Goal: Use online tool/utility: Utilize a website feature to perform a specific function

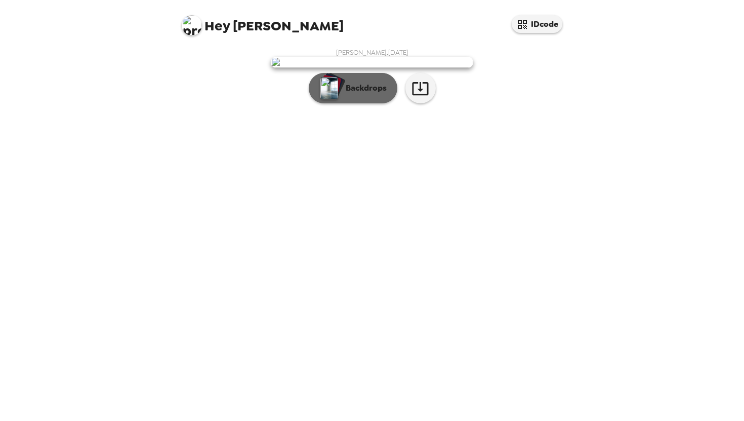
click at [378, 94] on p "Backdrops" at bounding box center [364, 88] width 46 height 12
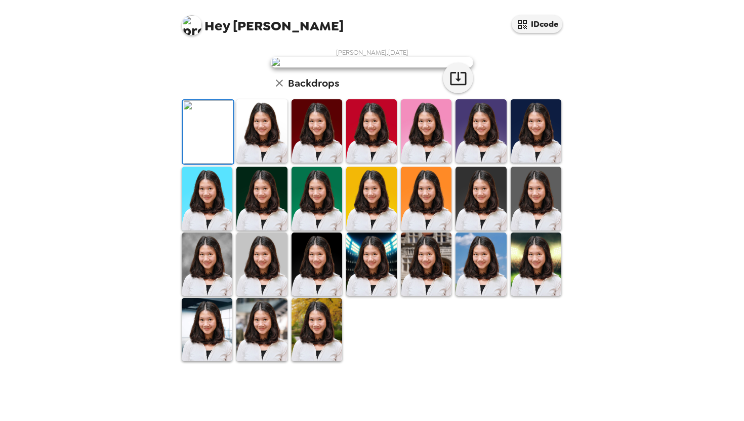
click at [257, 162] on img at bounding box center [261, 130] width 51 height 63
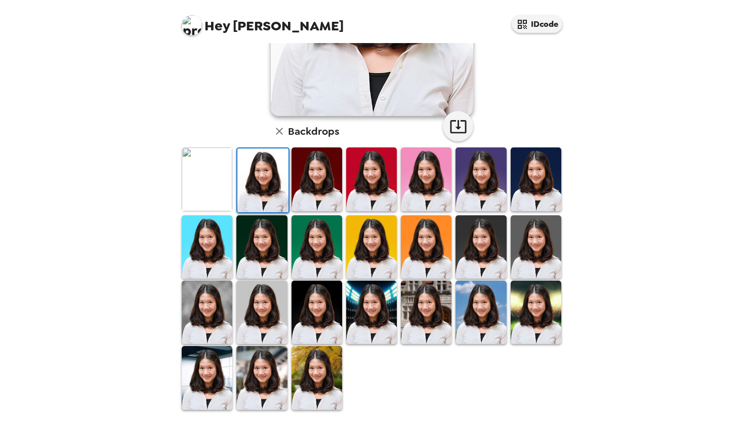
click at [303, 356] on img at bounding box center [317, 377] width 51 height 63
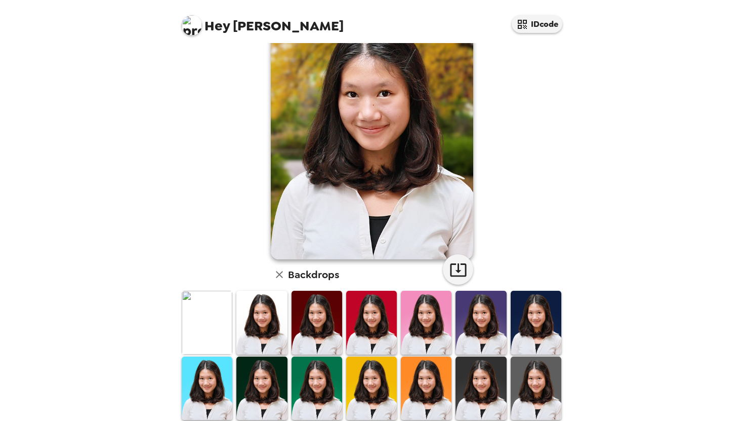
scroll to position [194, 0]
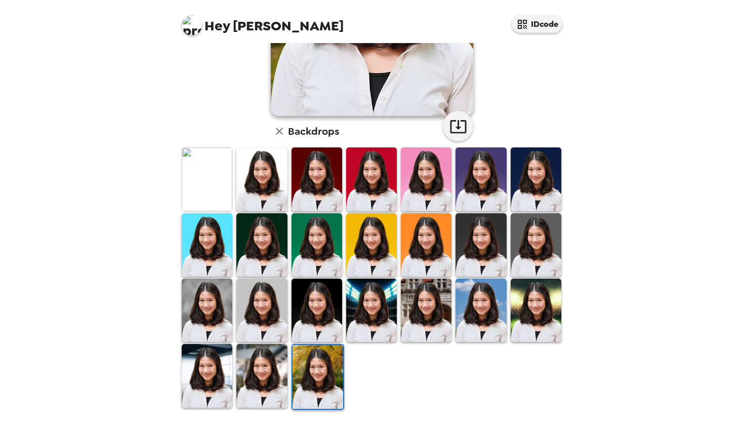
click at [469, 324] on img at bounding box center [481, 309] width 51 height 63
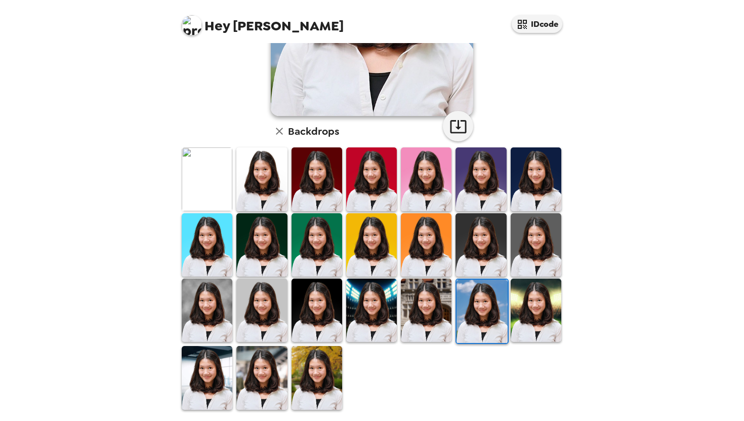
click at [409, 178] on img at bounding box center [426, 178] width 51 height 63
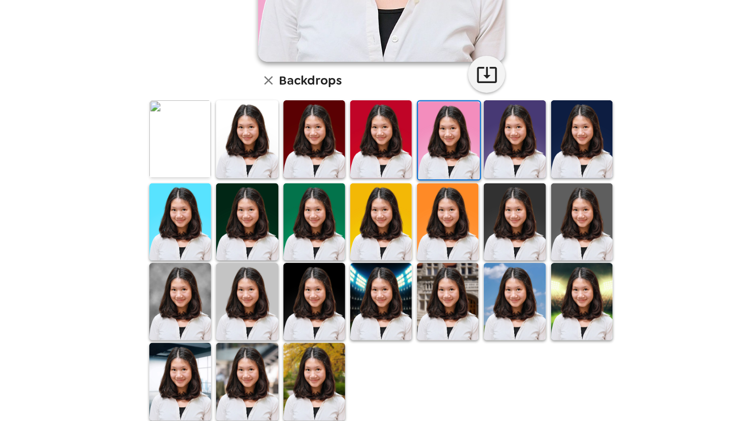
click at [328, 360] on img at bounding box center [317, 377] width 51 height 63
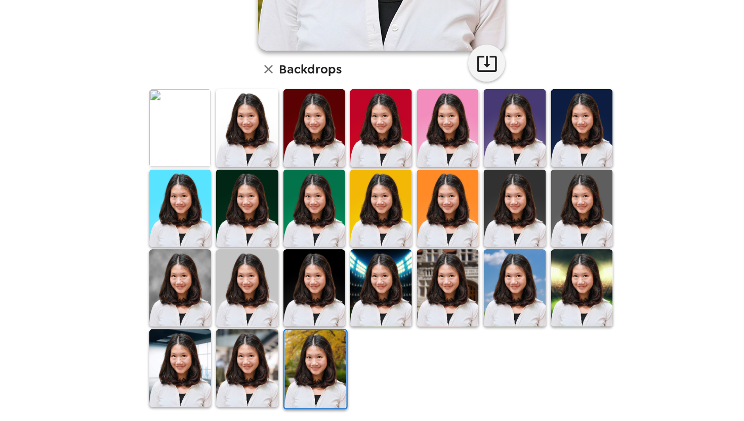
click at [429, 322] on img at bounding box center [426, 309] width 51 height 63
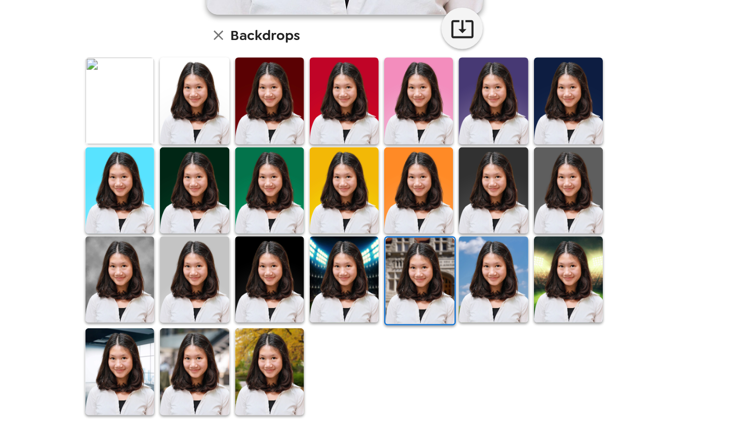
click at [340, 372] on div at bounding box center [317, 377] width 55 height 65
click at [333, 376] on img at bounding box center [317, 377] width 51 height 63
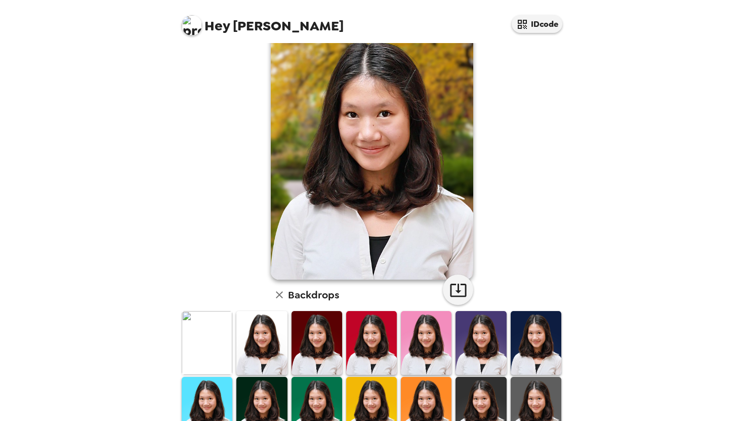
scroll to position [0, 0]
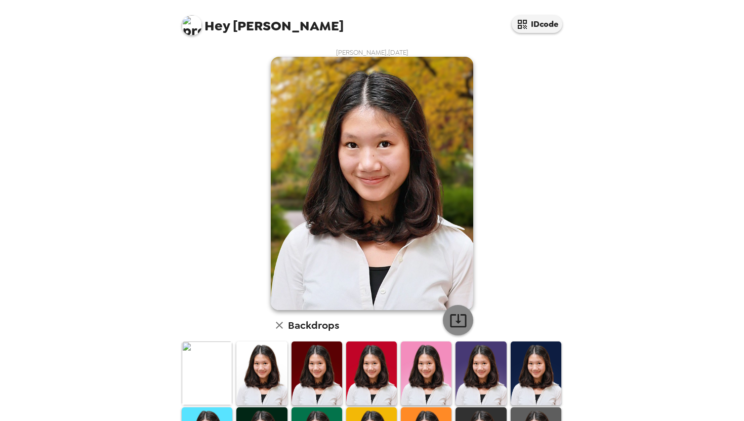
click at [458, 317] on icon "button" at bounding box center [459, 320] width 18 height 18
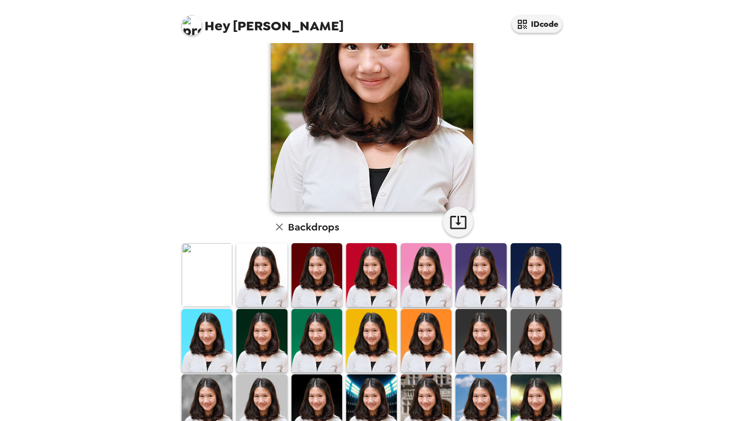
scroll to position [114, 0]
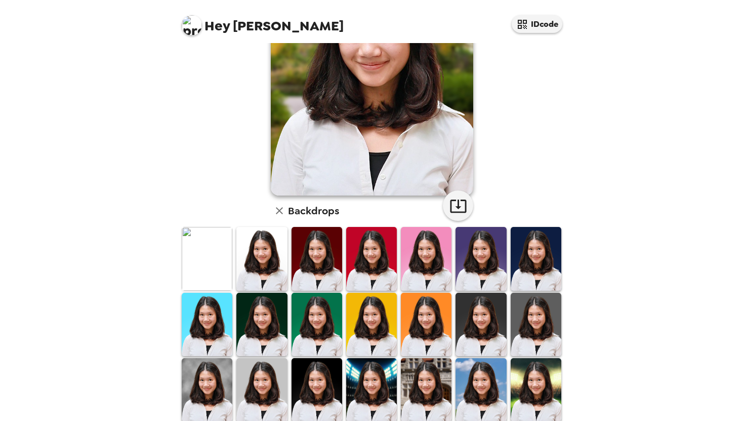
click at [427, 249] on img at bounding box center [426, 258] width 51 height 63
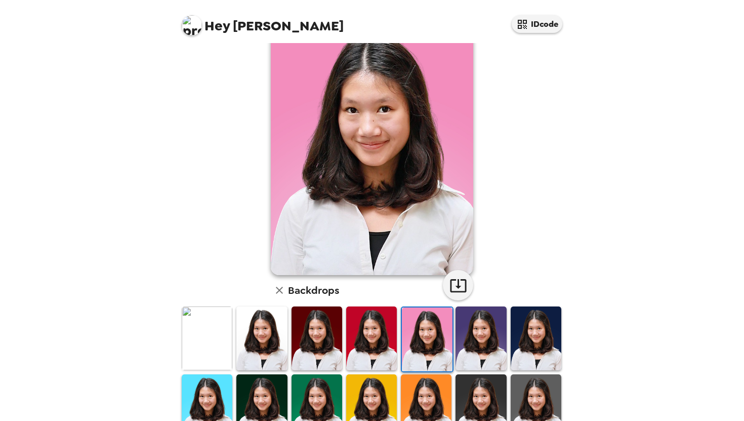
scroll to position [194, 0]
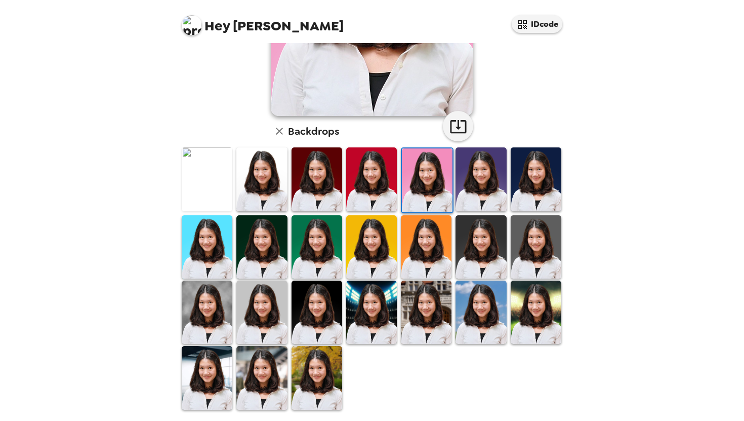
click at [319, 382] on img at bounding box center [317, 377] width 51 height 63
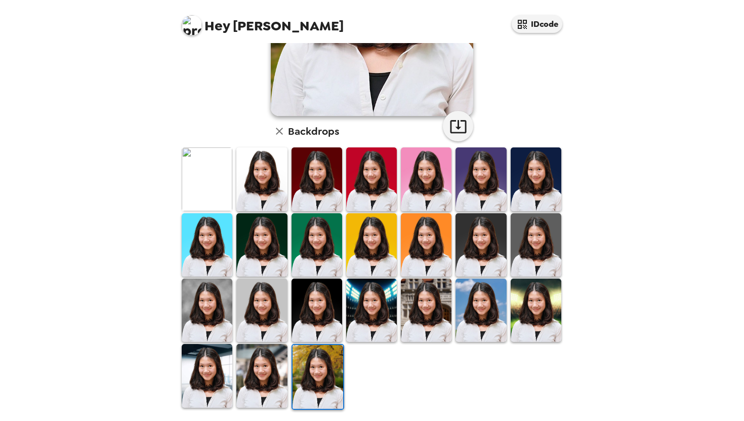
click at [325, 378] on img at bounding box center [318, 376] width 51 height 63
click at [413, 242] on img at bounding box center [426, 244] width 51 height 63
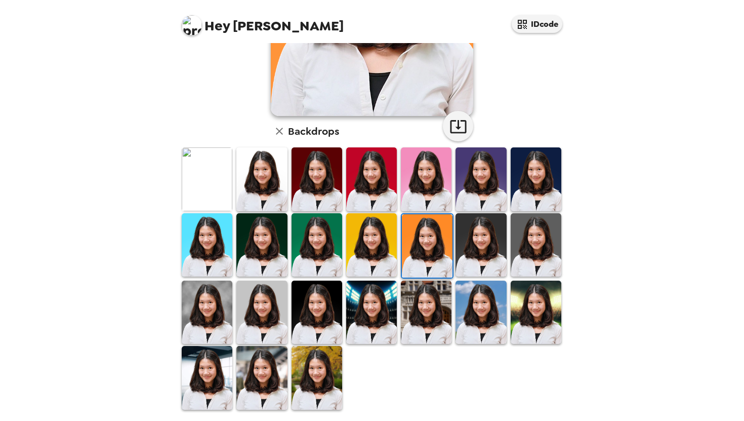
click at [369, 256] on img at bounding box center [371, 244] width 51 height 63
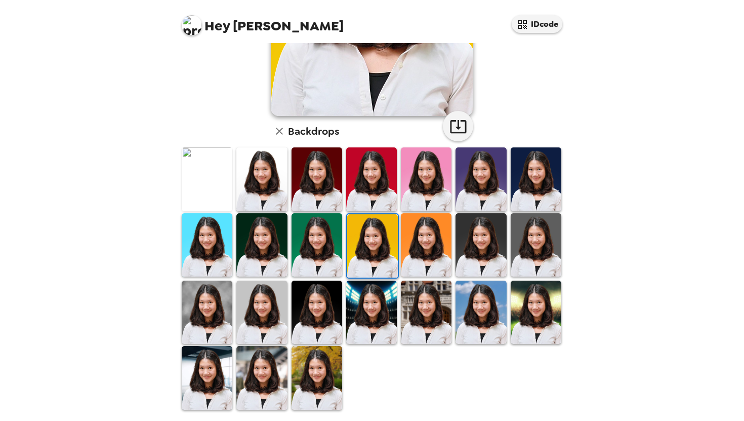
click at [212, 200] on img at bounding box center [207, 178] width 51 height 63
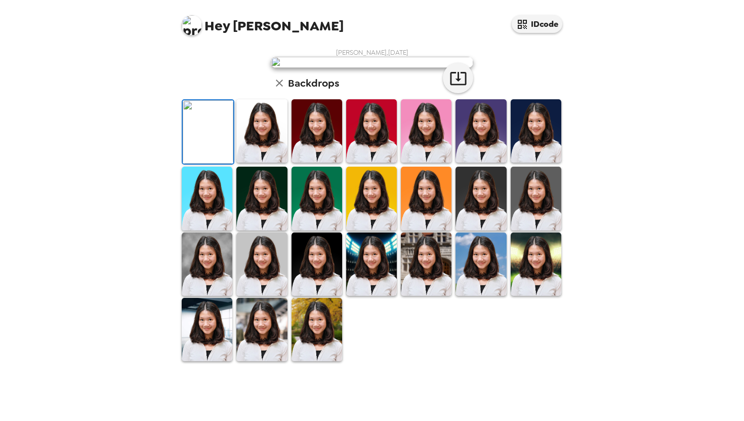
scroll to position [71, 0]
click at [230, 164] on img at bounding box center [208, 131] width 51 height 63
click at [254, 162] on img at bounding box center [261, 130] width 51 height 63
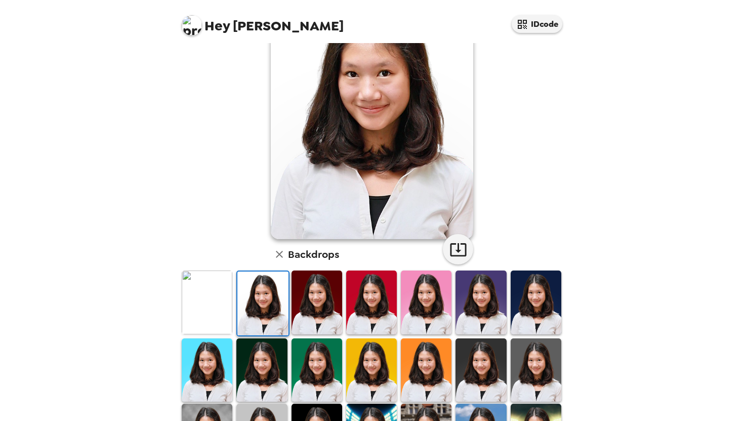
click at [338, 299] on img at bounding box center [317, 301] width 51 height 63
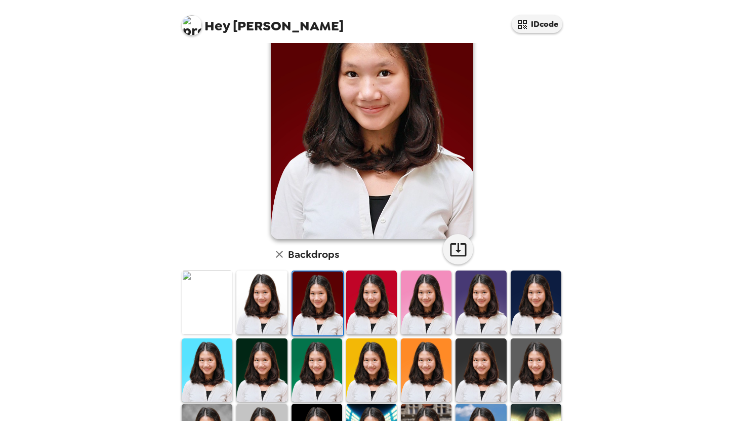
click at [274, 379] on img at bounding box center [261, 369] width 51 height 63
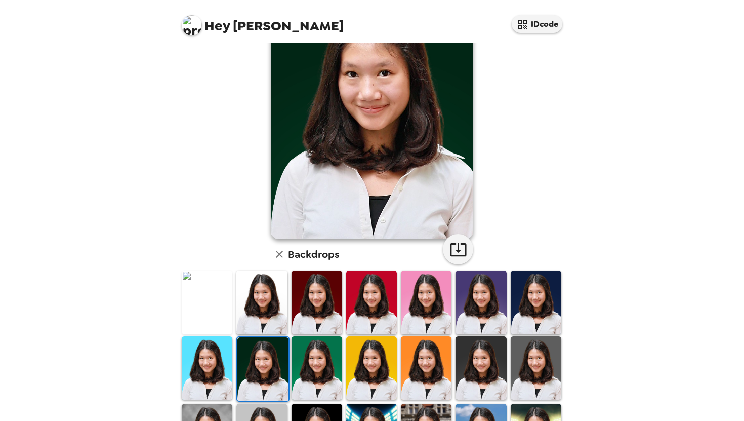
click at [274, 379] on img at bounding box center [262, 368] width 51 height 63
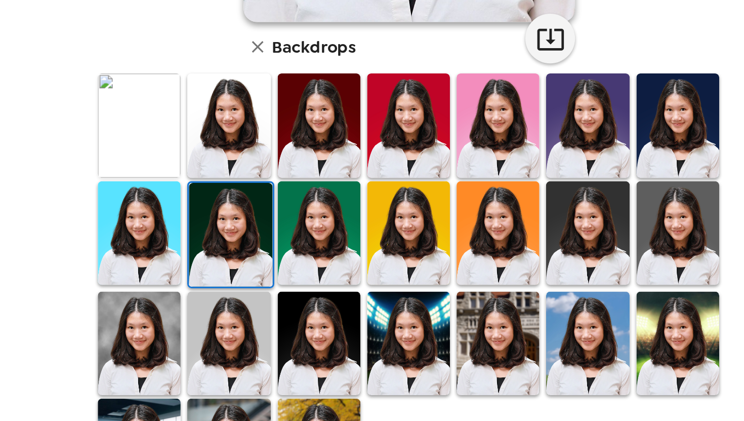
scroll to position [146, 0]
click at [515, 231] on img at bounding box center [536, 226] width 51 height 63
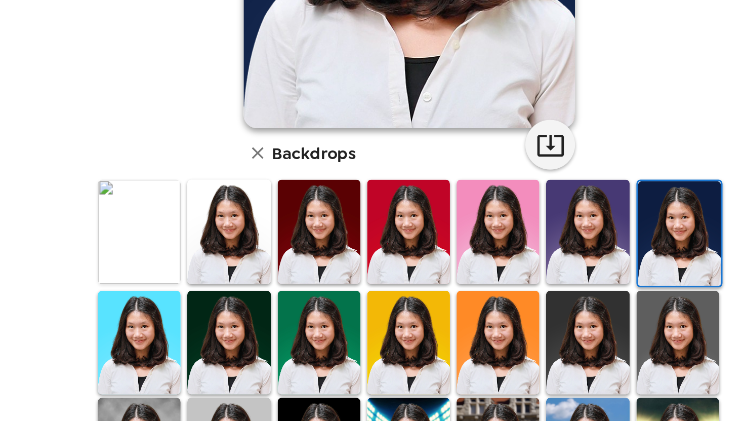
scroll to position [0, 0]
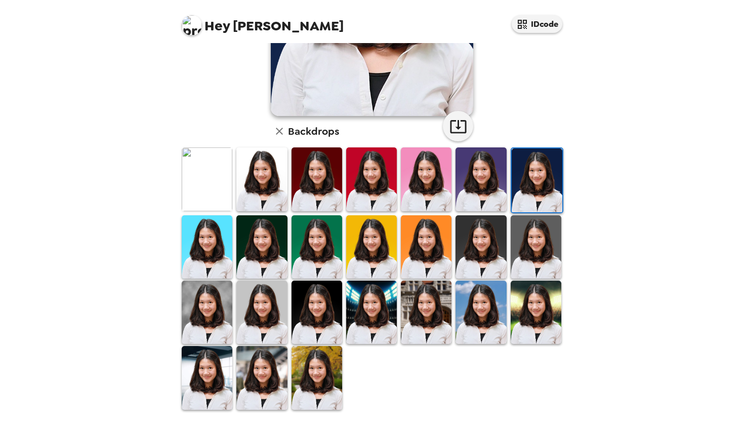
click at [278, 394] on img at bounding box center [261, 377] width 51 height 63
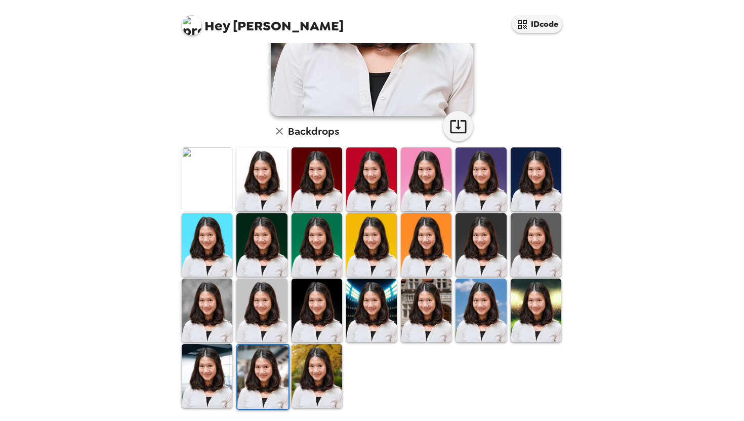
click at [314, 384] on img at bounding box center [317, 375] width 51 height 63
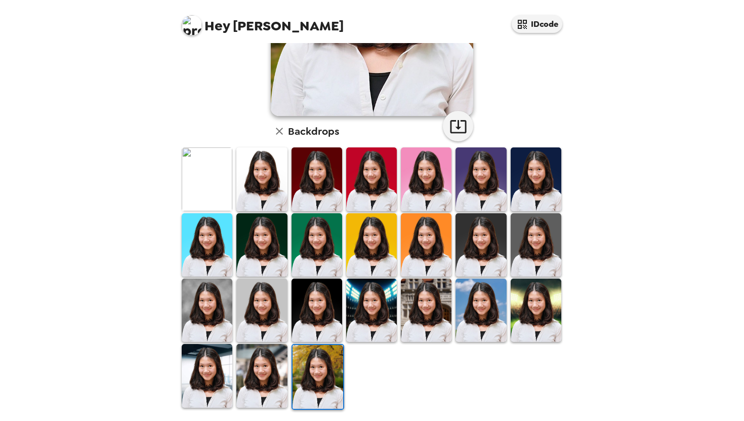
click at [210, 199] on img at bounding box center [207, 178] width 51 height 63
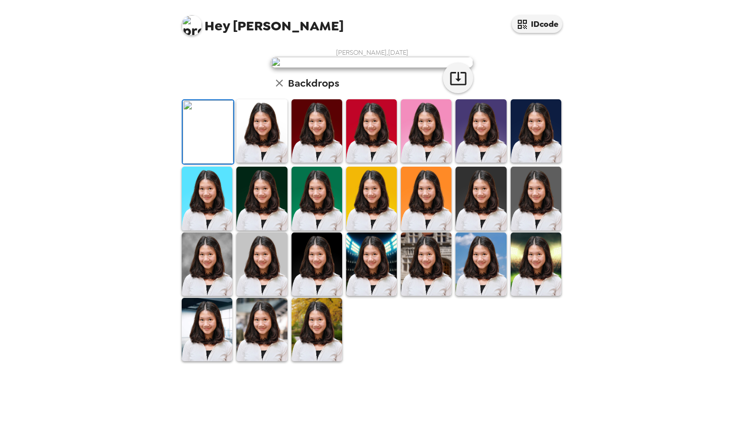
scroll to position [194, 0]
